Goal: Find specific page/section: Find specific page/section

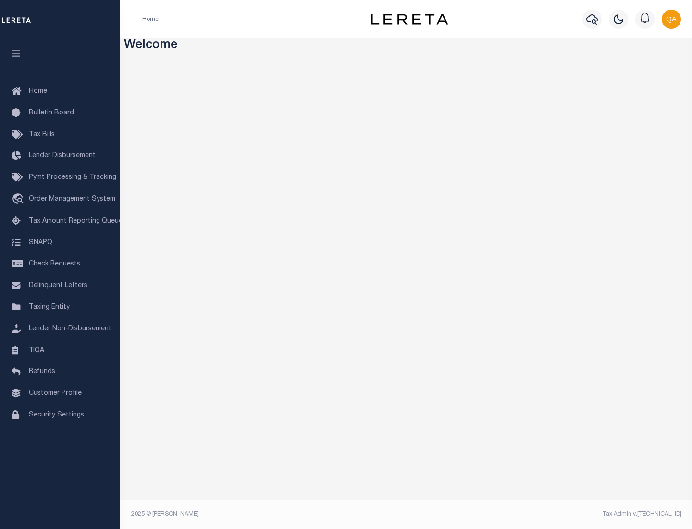
click at [60, 350] on link "TIQA" at bounding box center [60, 351] width 120 height 22
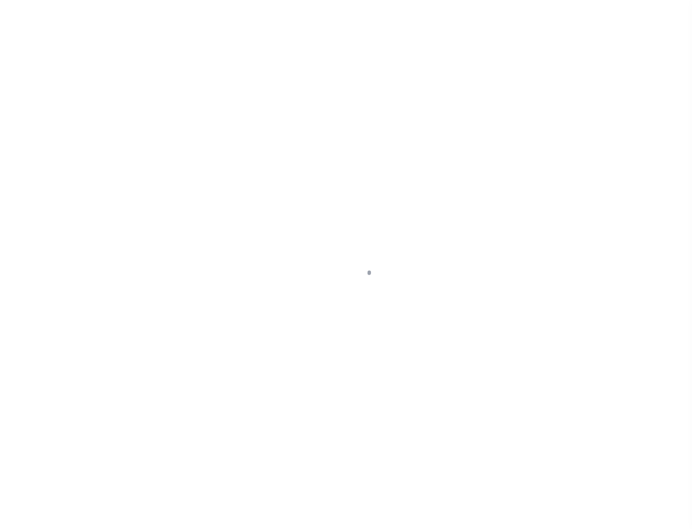
select select "200"
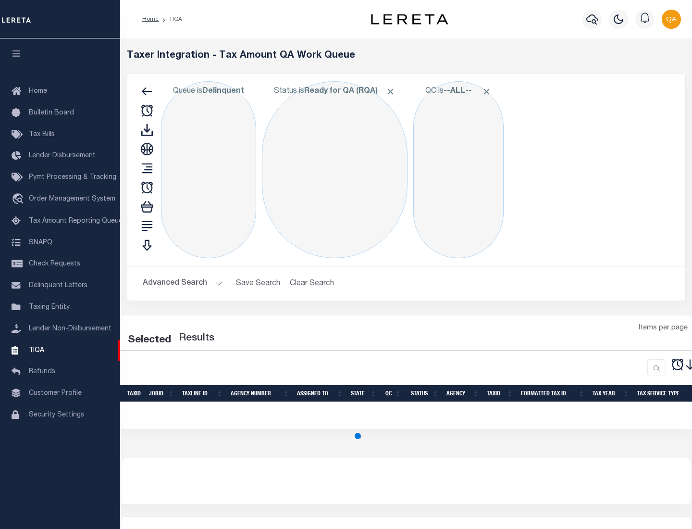
select select "200"
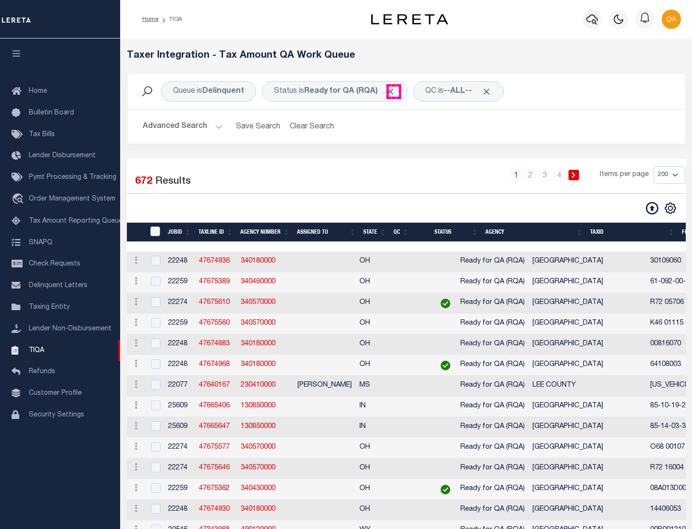
click at [394, 91] on span "Click to Remove" at bounding box center [391, 92] width 10 height 10
